Goal: Download file/media: Obtain a digital file from the website

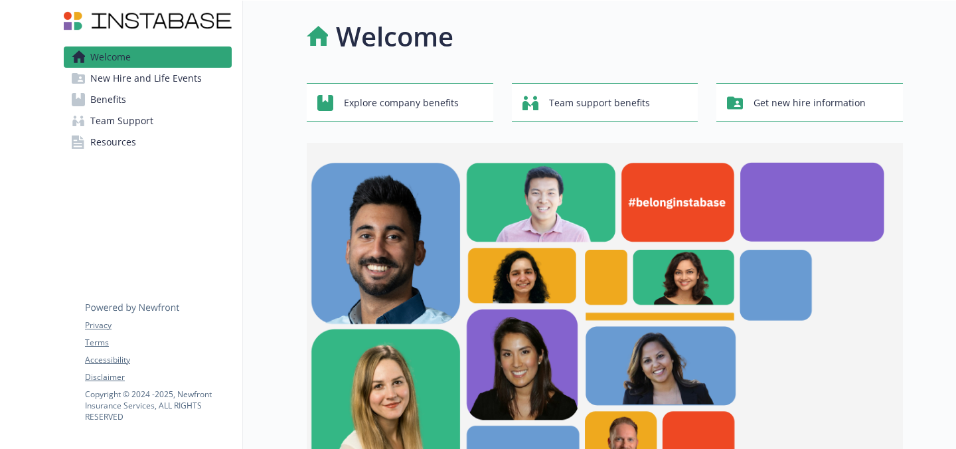
drag, startPoint x: 160, startPoint y: 105, endPoint x: 153, endPoint y: 106, distance: 6.7
click at [159, 105] on link "Benefits" at bounding box center [148, 99] width 168 height 21
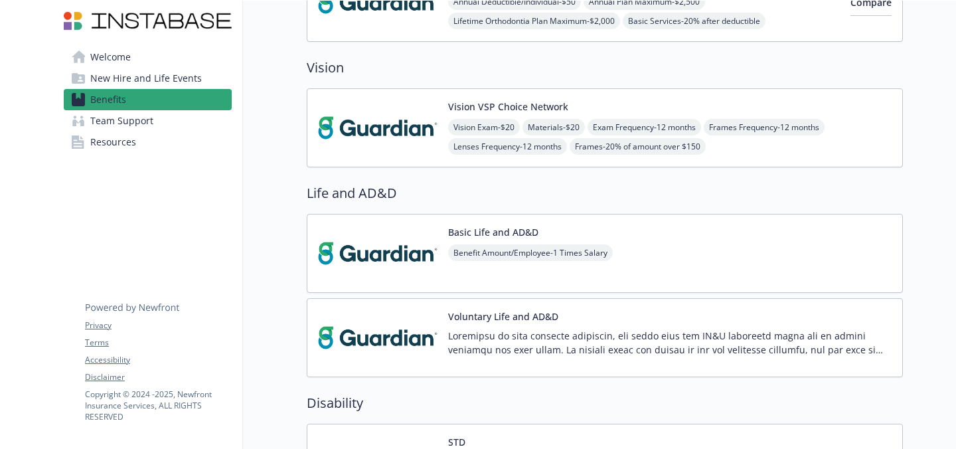
scroll to position [700, 0]
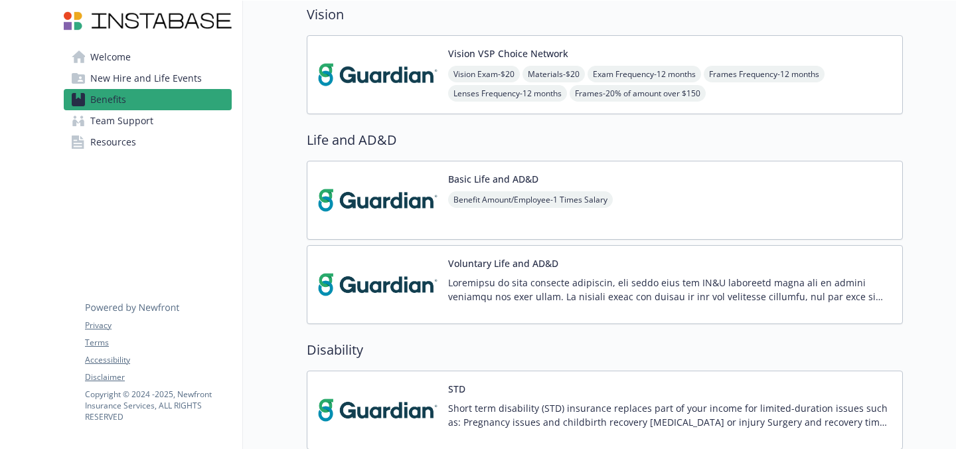
click at [386, 203] on img at bounding box center [377, 200] width 119 height 56
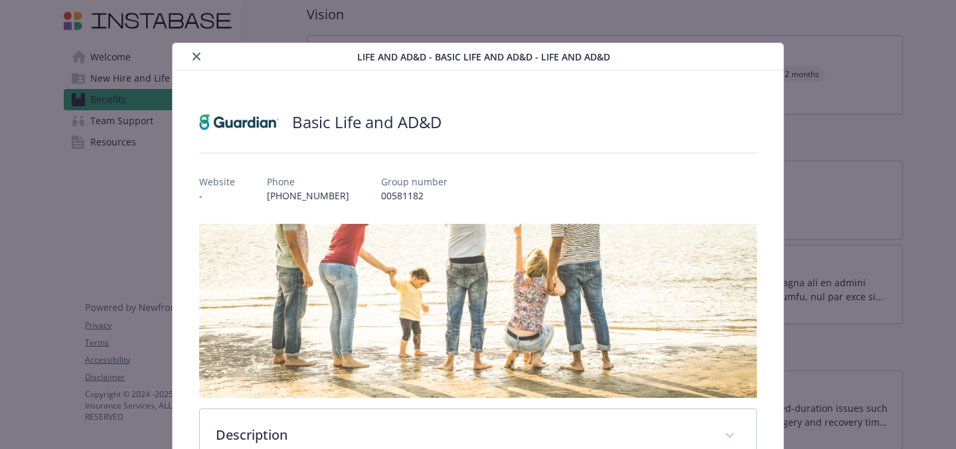
scroll to position [40, 0]
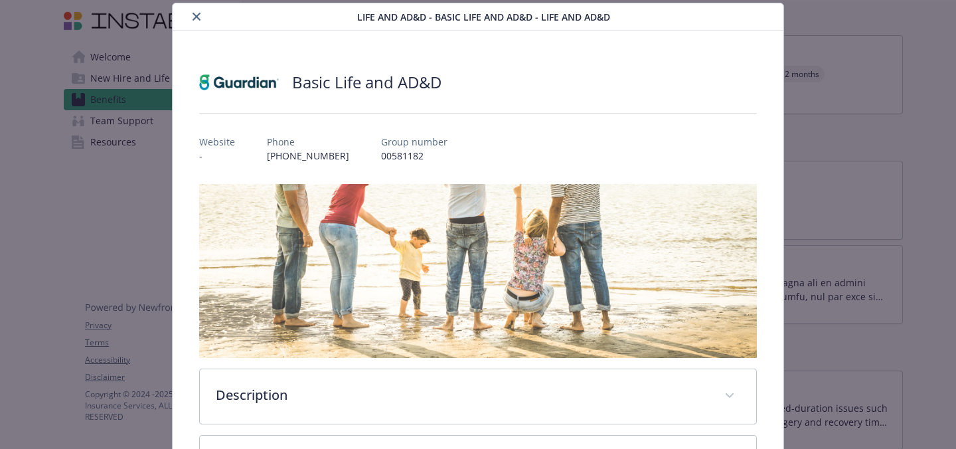
click at [196, 19] on icon "close" at bounding box center [196, 17] width 8 height 8
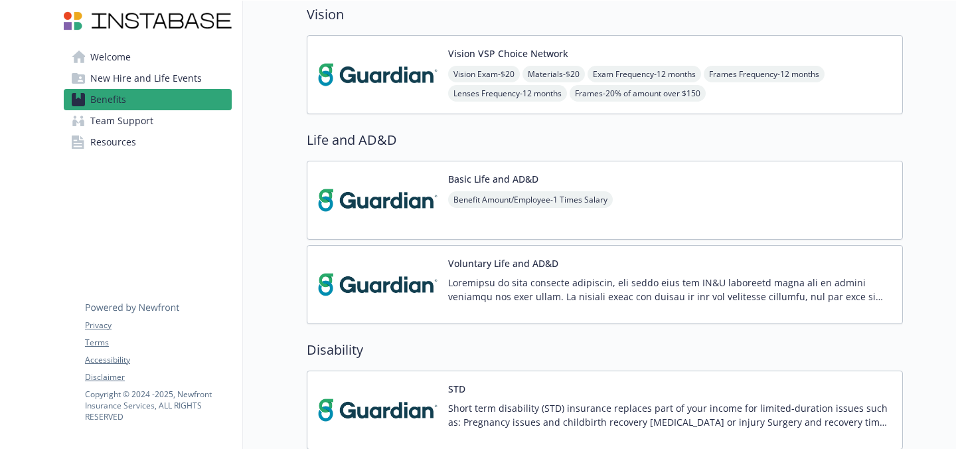
click at [397, 405] on img at bounding box center [377, 410] width 119 height 56
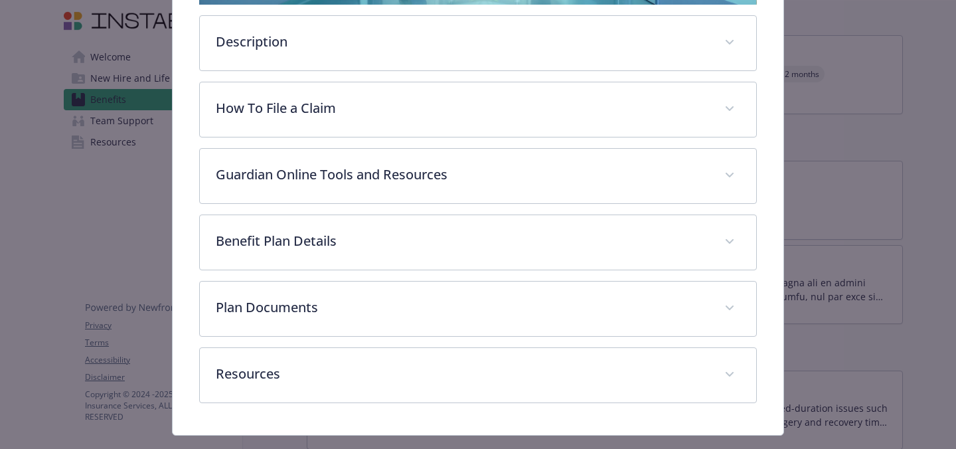
scroll to position [402, 0]
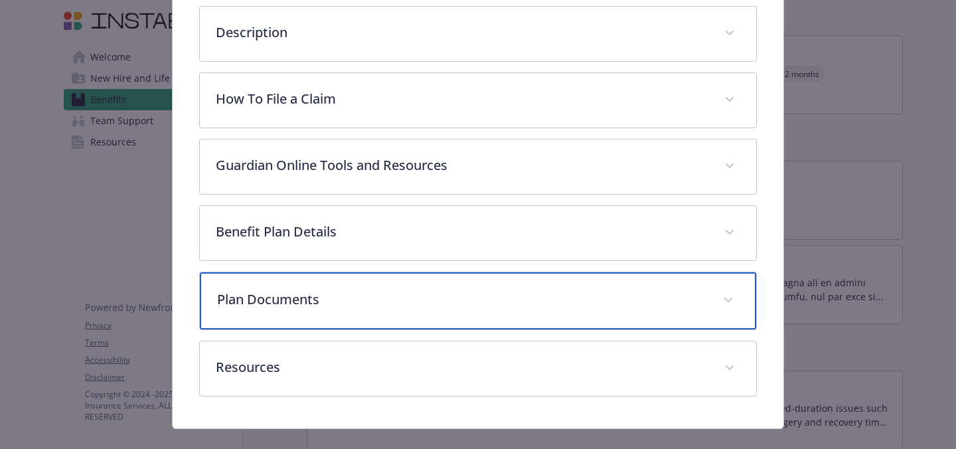
click at [478, 290] on p "Plan Documents" at bounding box center [462, 299] width 490 height 20
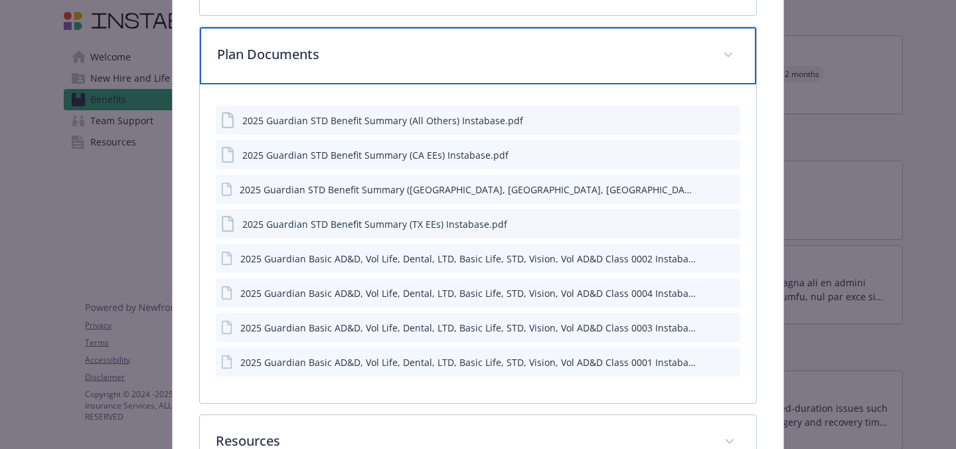
scroll to position [664, 0]
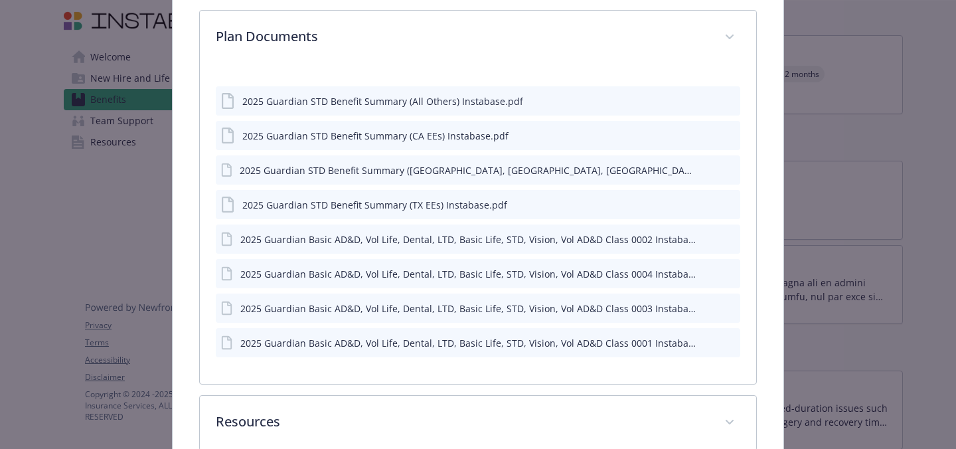
click at [708, 101] on icon "download file" at bounding box center [705, 100] width 11 height 11
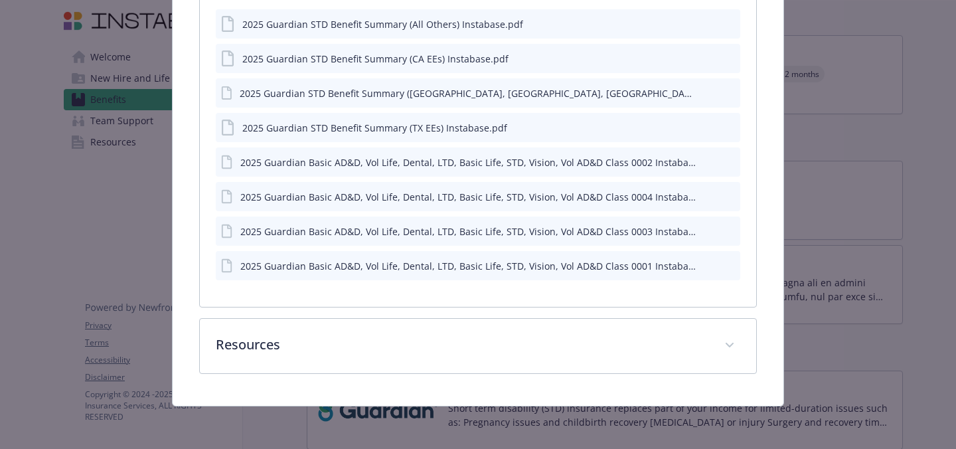
scroll to position [739, 0]
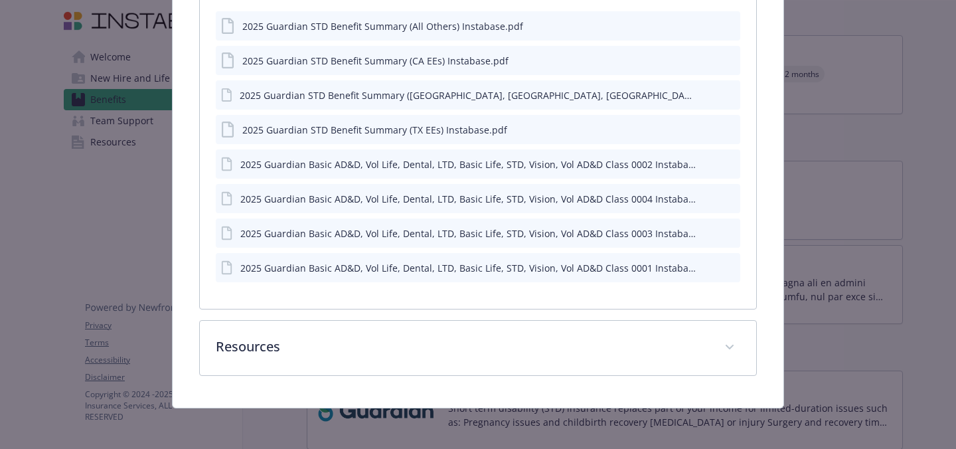
click at [384, 165] on div "2025 Guardian Basic AD&D, Vol Life, Dental, LTD, Basic Life, STD, Vision, Vol A…" at bounding box center [468, 164] width 456 height 14
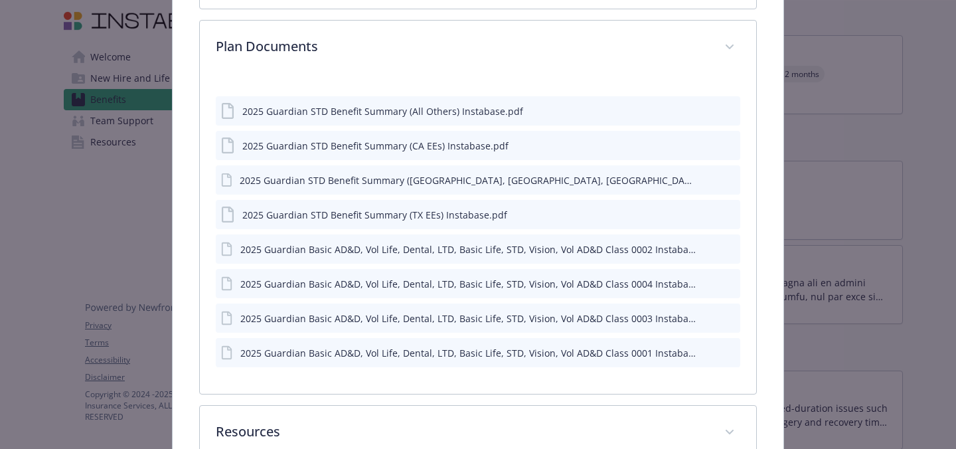
scroll to position [655, 0]
click at [706, 350] on icon "download file" at bounding box center [705, 349] width 9 height 8
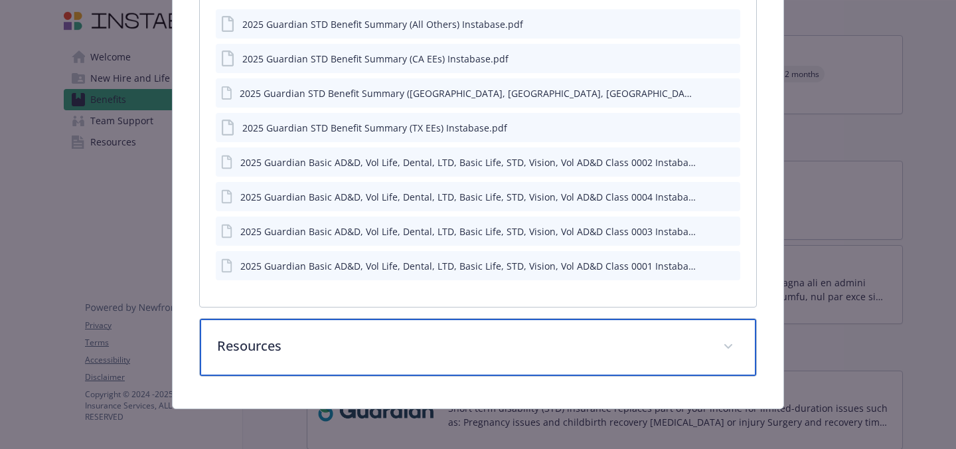
click at [529, 332] on div "Resources" at bounding box center [478, 347] width 556 height 57
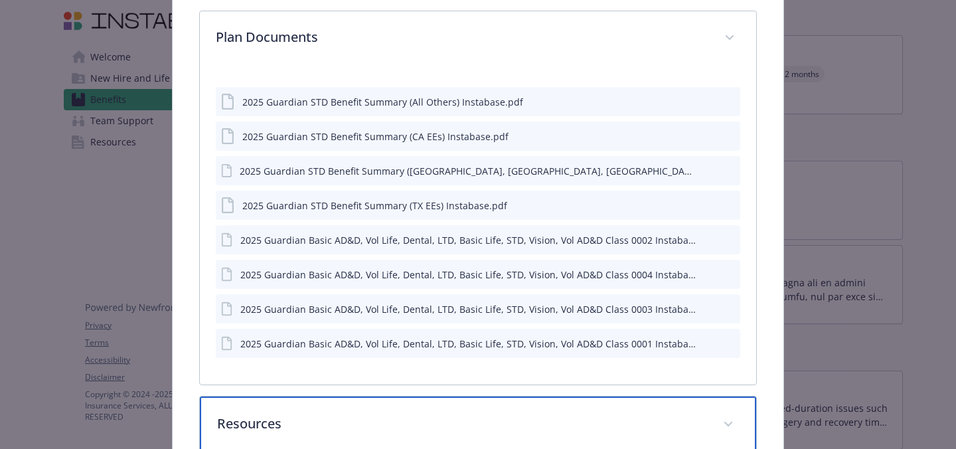
scroll to position [597, 0]
